Goal: Task Accomplishment & Management: Manage account settings

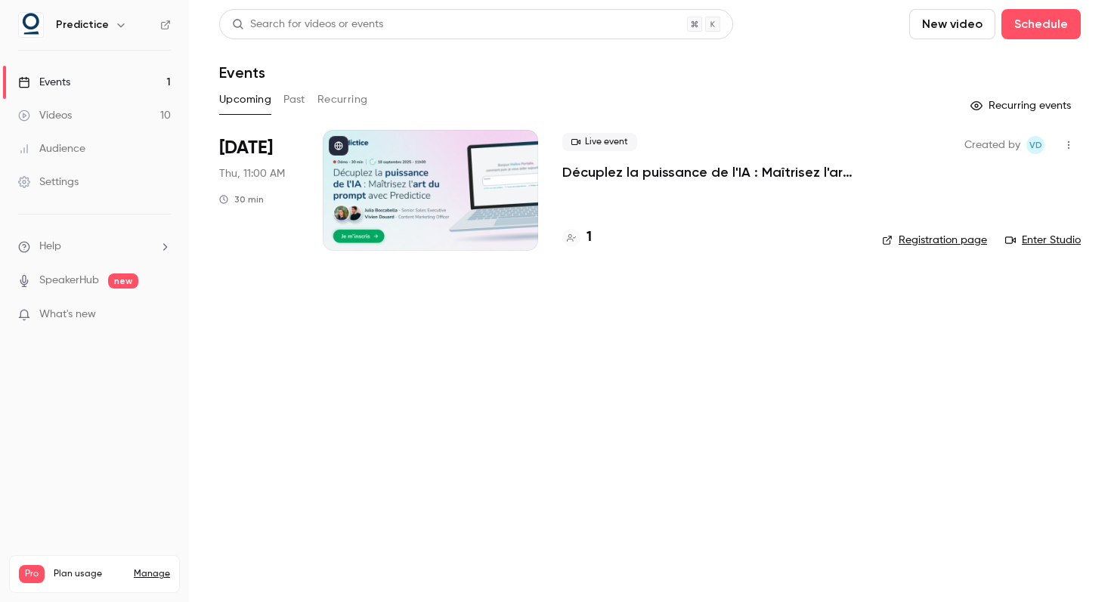
click at [738, 171] on p "Décuplez la puissance de l'IA : Maîtrisez l'art du prompt avec Predictice" at bounding box center [709, 172] width 295 height 18
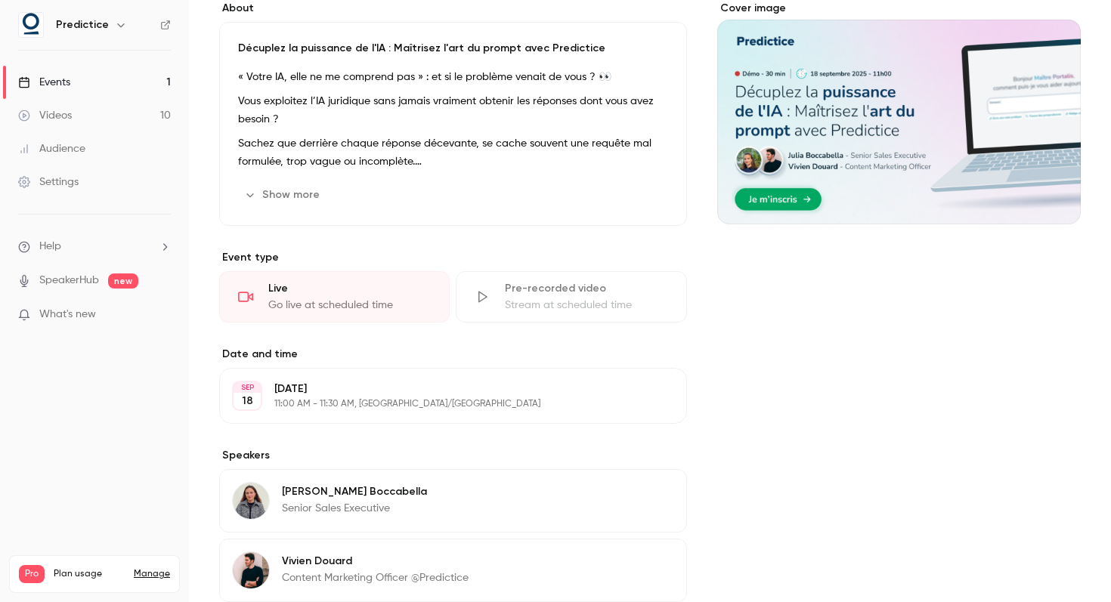
scroll to position [297, 0]
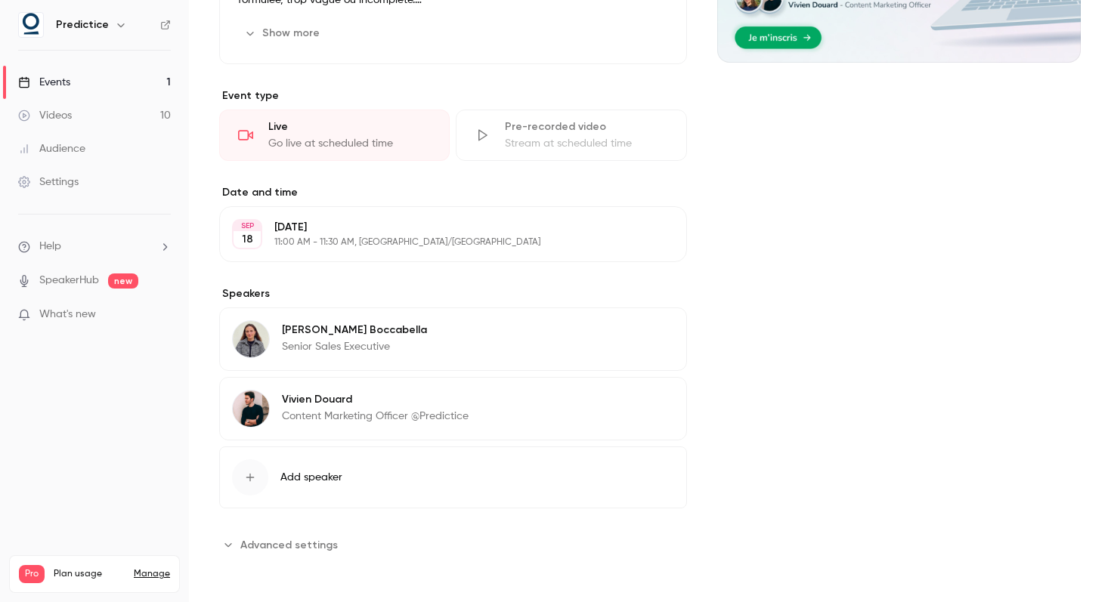
click at [327, 475] on span "Add speaker" at bounding box center [311, 477] width 62 height 15
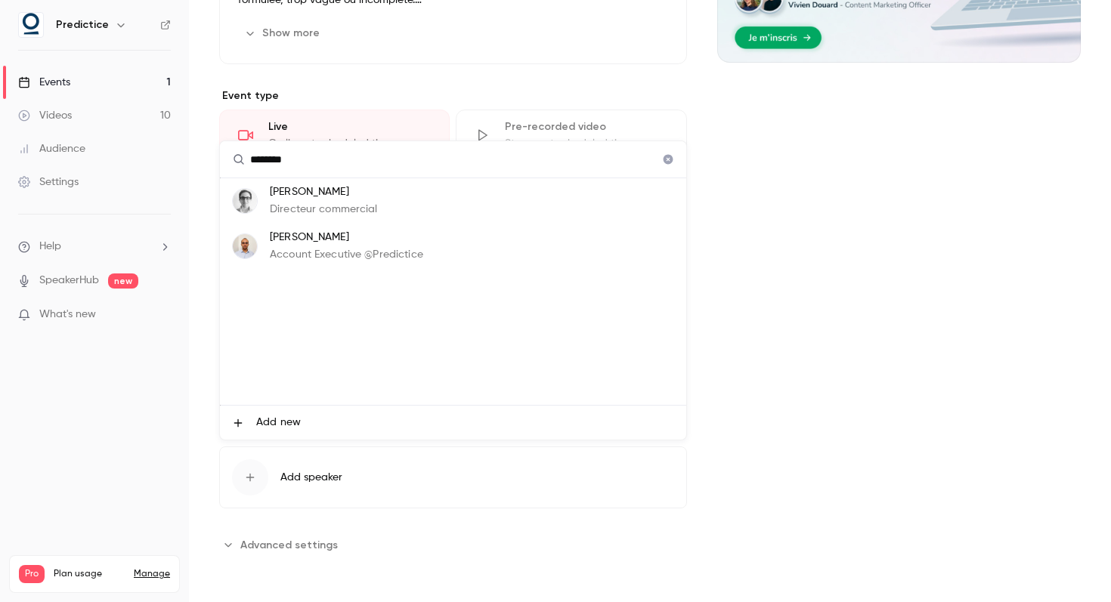
type input "********"
click at [292, 236] on p "[PERSON_NAME]" at bounding box center [346, 238] width 153 height 16
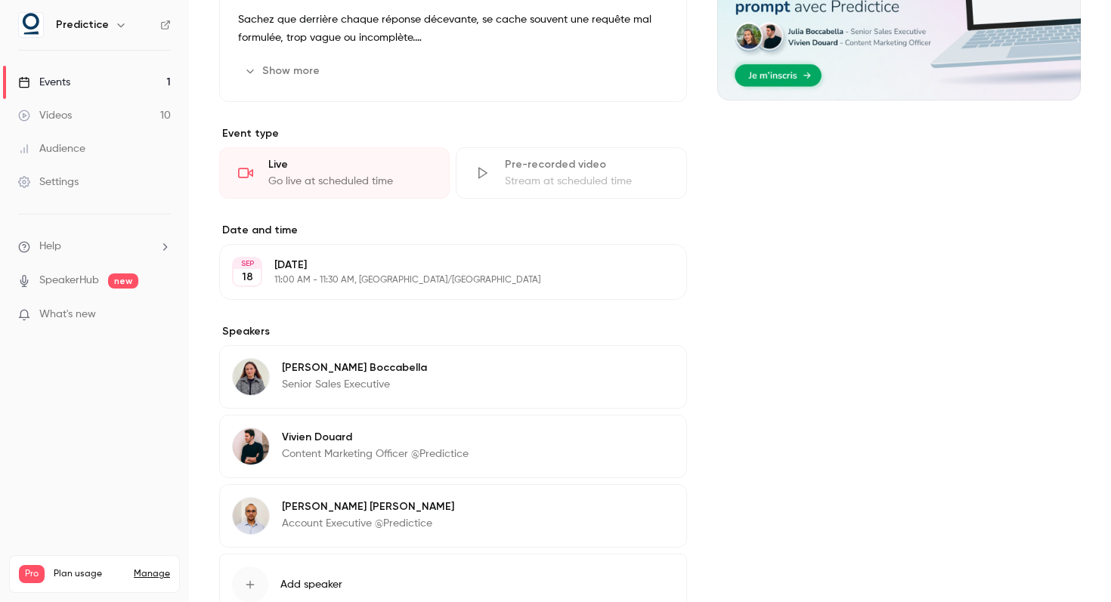
scroll to position [366, 0]
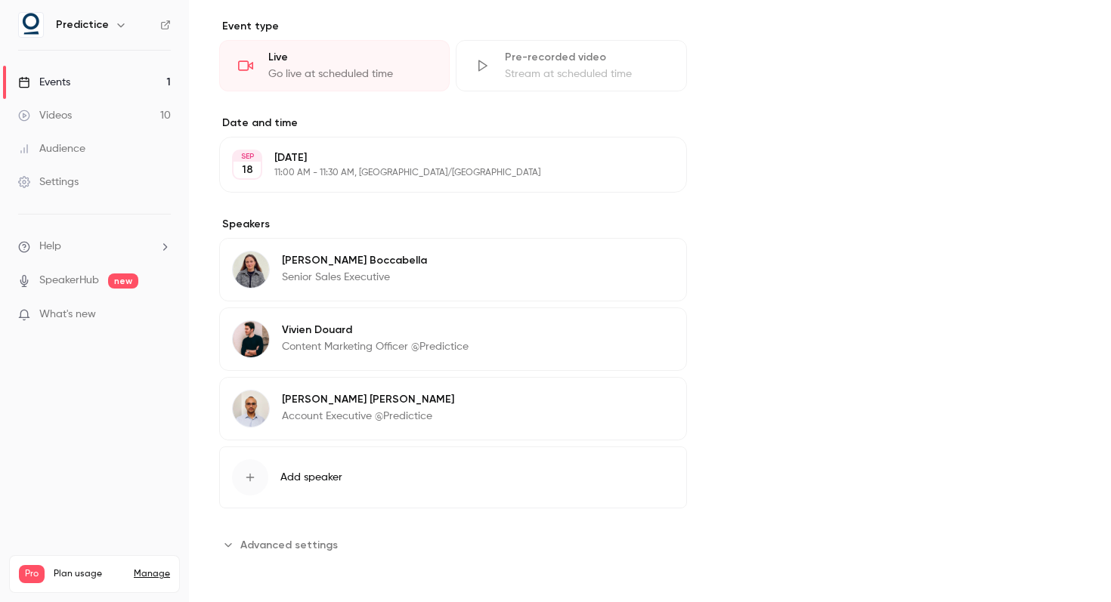
click at [917, 397] on div "Cover image" at bounding box center [898, 163] width 363 height 787
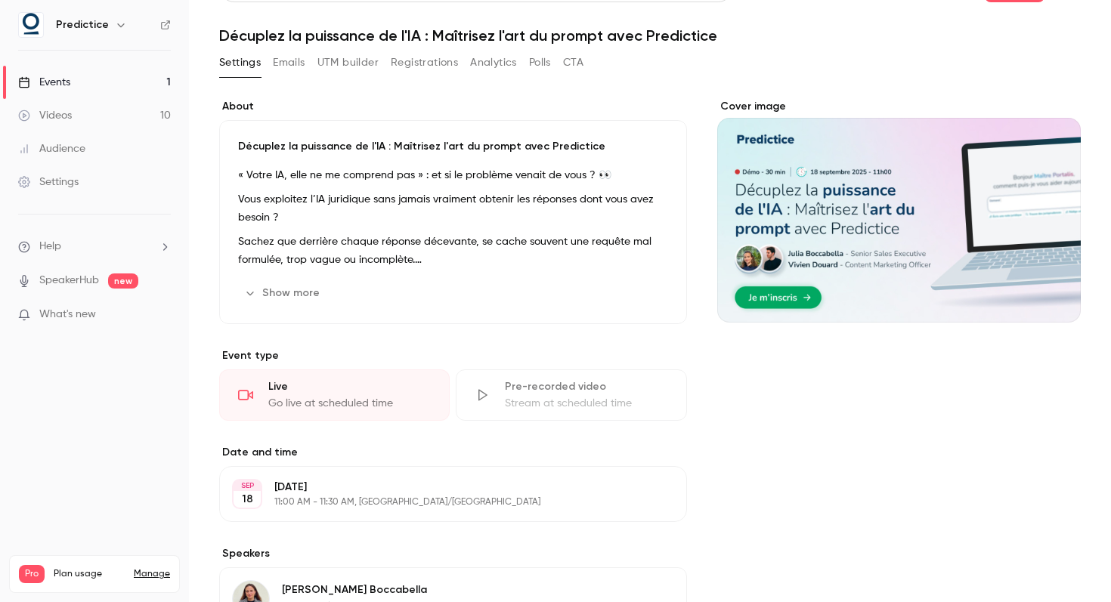
scroll to position [0, 0]
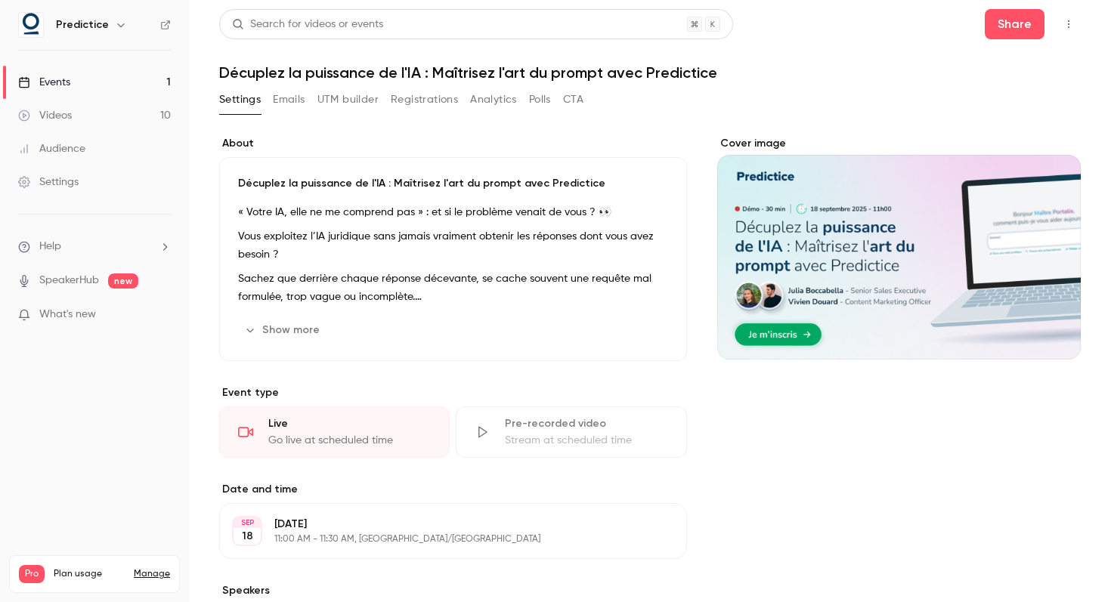
click at [99, 84] on link "Events 1" at bounding box center [94, 82] width 189 height 33
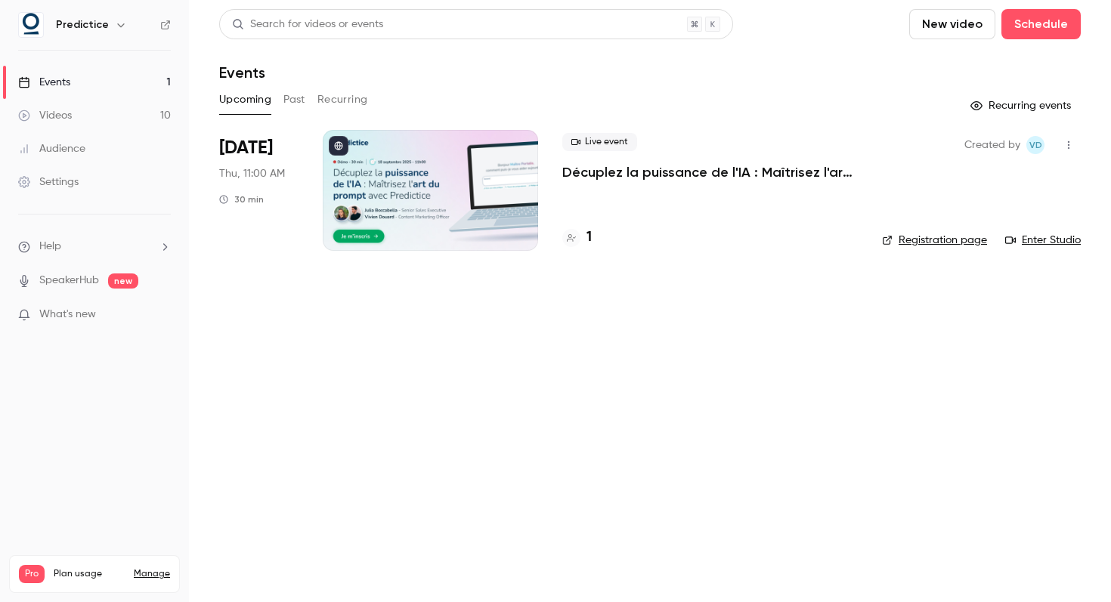
click at [99, 99] on link "Videos 10" at bounding box center [94, 115] width 189 height 33
